Goal: Entertainment & Leisure: Consume media (video, audio)

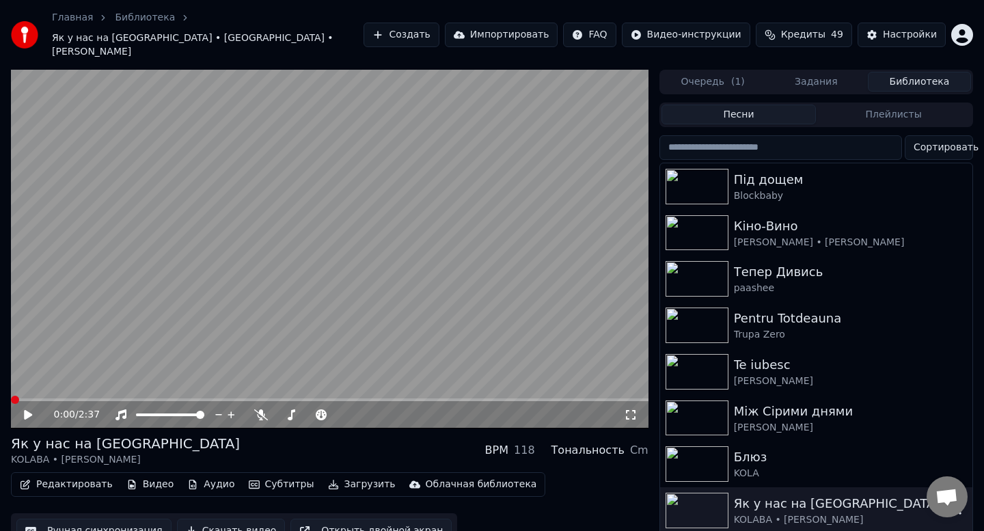
scroll to position [155, 0]
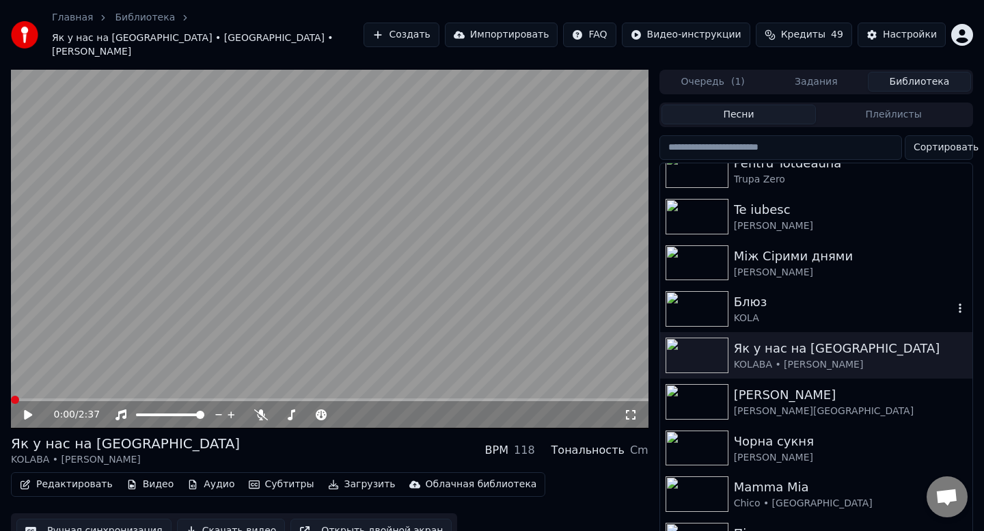
click at [712, 295] on img at bounding box center [696, 309] width 63 height 36
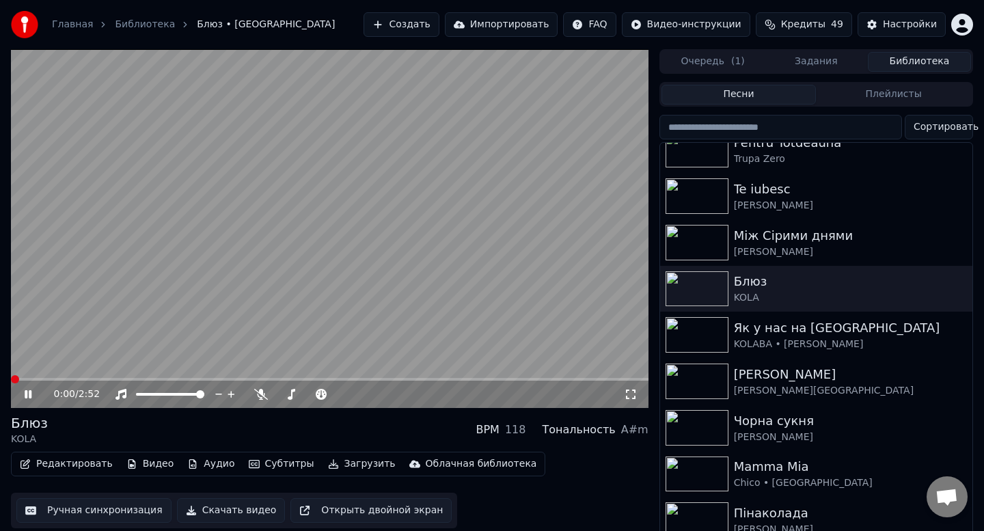
click at [272, 287] on video at bounding box center [329, 228] width 637 height 359
click at [706, 340] on img at bounding box center [696, 335] width 63 height 36
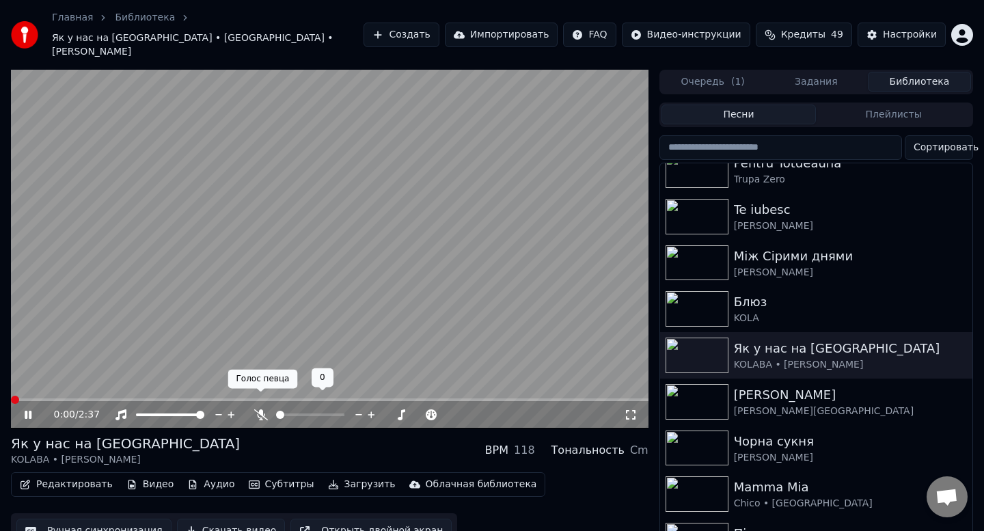
click at [261, 409] on icon at bounding box center [261, 414] width 14 height 11
click at [306, 413] on span at bounding box center [310, 414] width 68 height 3
click at [306, 411] on span at bounding box center [307, 415] width 8 height 8
click at [276, 411] on span at bounding box center [280, 415] width 8 height 8
click at [312, 413] on span at bounding box center [310, 414] width 68 height 3
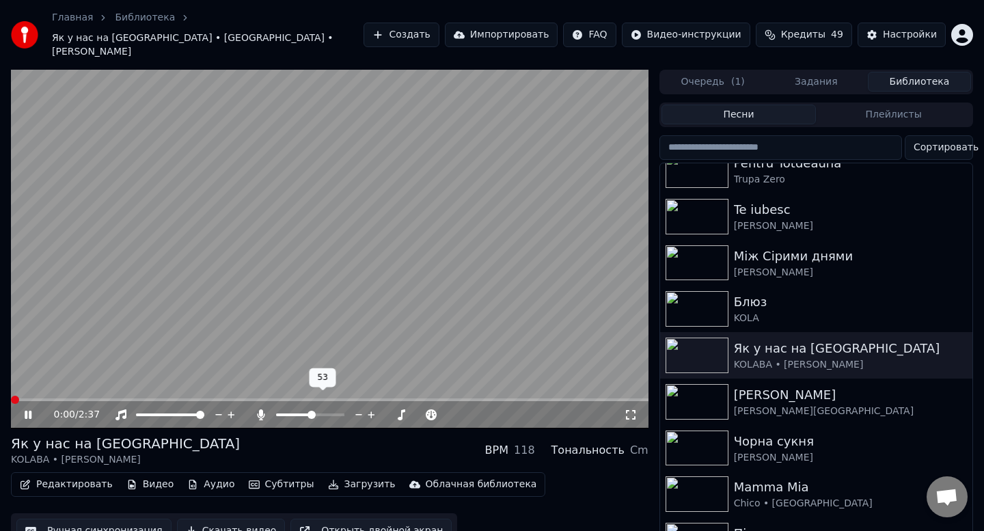
click at [312, 411] on span at bounding box center [311, 415] width 8 height 8
click at [288, 411] on span at bounding box center [290, 415] width 8 height 8
click at [284, 411] on span at bounding box center [287, 415] width 8 height 8
click at [312, 413] on span at bounding box center [310, 414] width 68 height 3
